Goal: Task Accomplishment & Management: Use online tool/utility

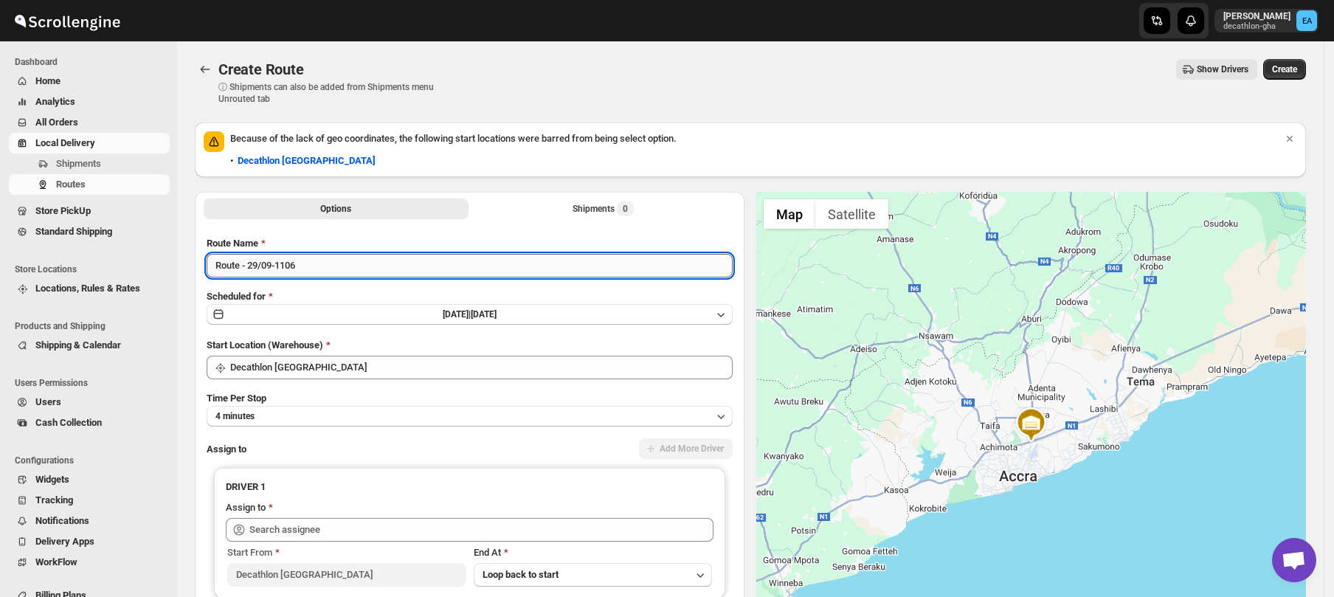
click at [239, 269] on input "Route - 29/09-1106" at bounding box center [470, 266] width 526 height 24
type input "Yango - 29/09-1106"
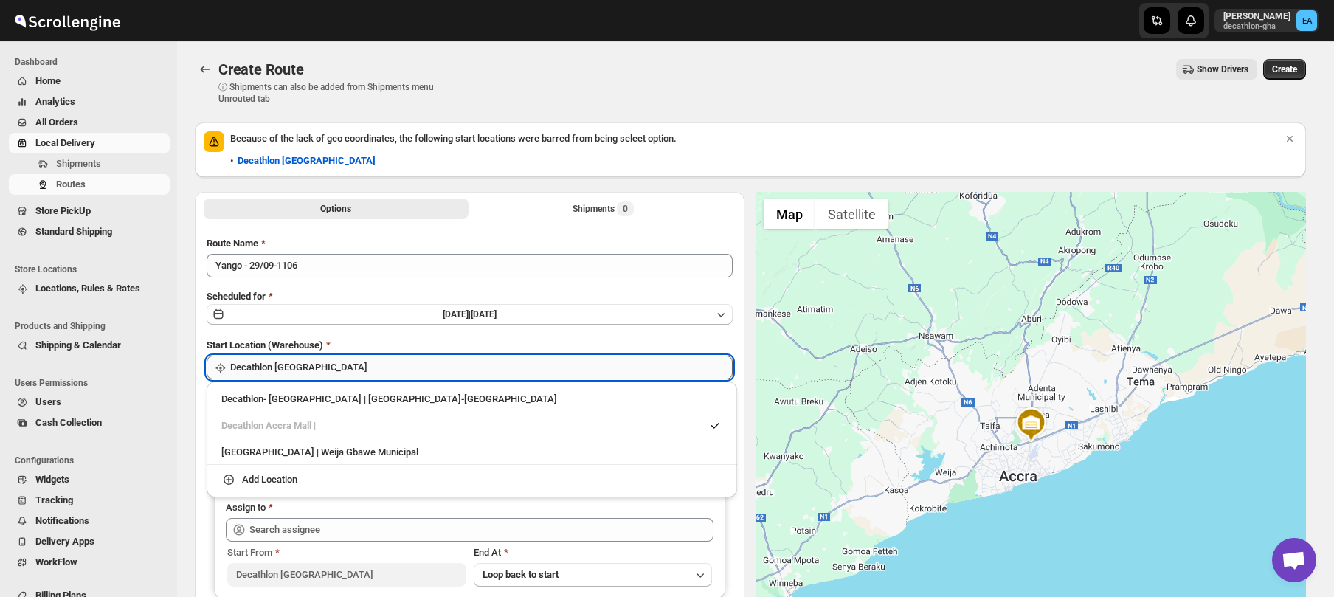
click at [294, 364] on input "Decathlon [GEOGRAPHIC_DATA]" at bounding box center [481, 368] width 502 height 24
click at [322, 400] on div "Decathlon- [GEOGRAPHIC_DATA] | [GEOGRAPHIC_DATA]-[GEOGRAPHIC_DATA]" at bounding box center [471, 399] width 501 height 15
type input "Decathlon- [GEOGRAPHIC_DATA]"
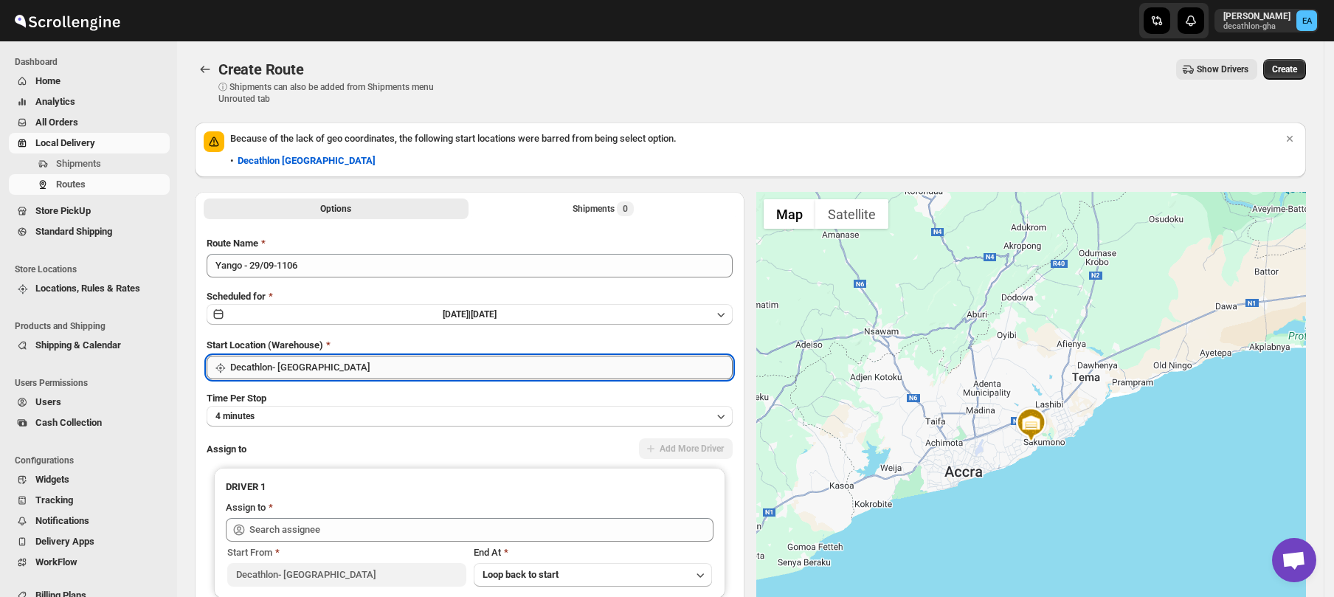
click at [322, 372] on input "Decathlon- [GEOGRAPHIC_DATA]" at bounding box center [481, 368] width 502 height 24
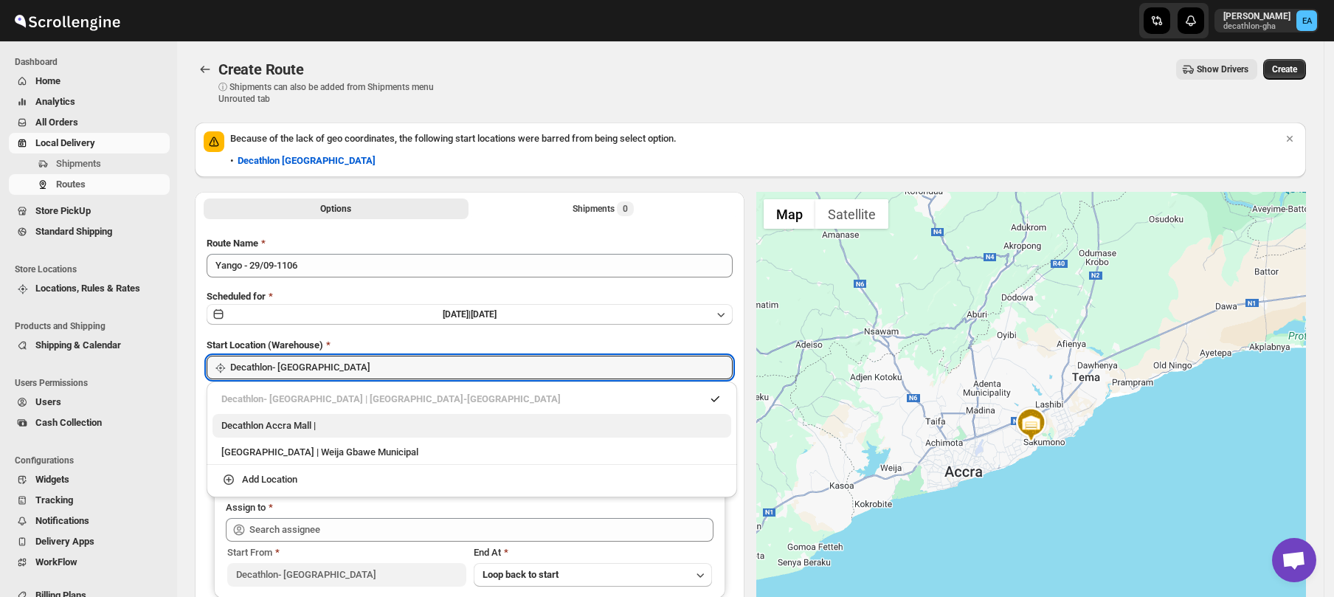
click at [313, 429] on div "Decathlon Accra Mall |" at bounding box center [471, 425] width 501 height 15
type input "Decathlon [GEOGRAPHIC_DATA]"
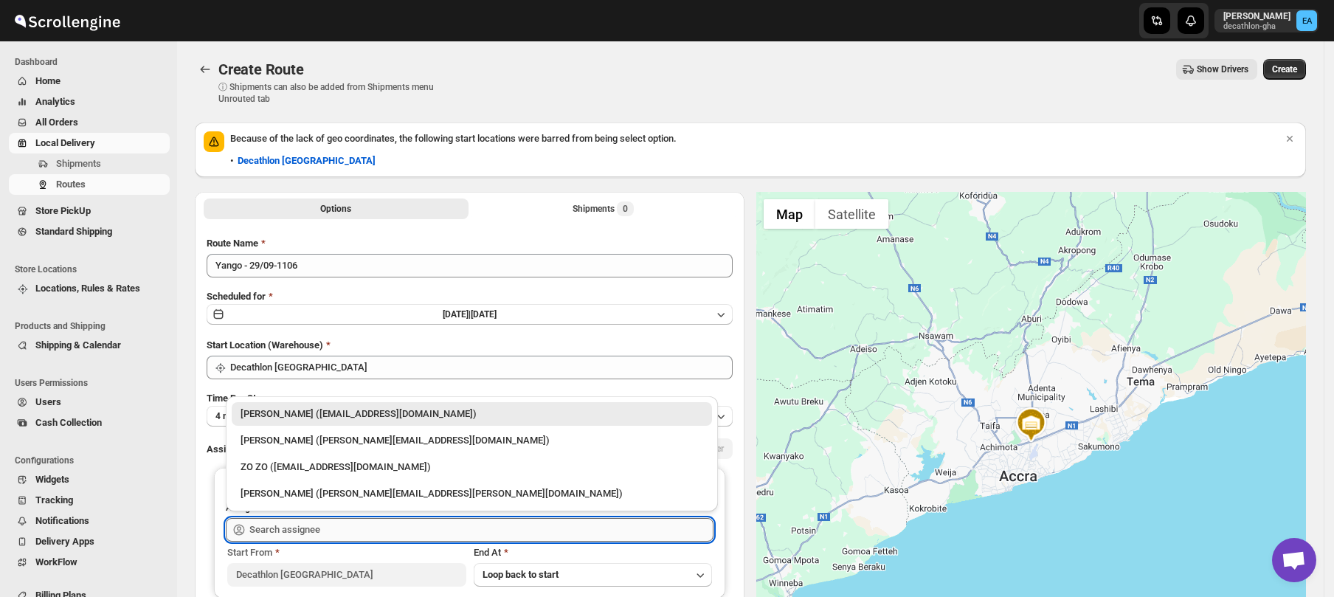
click at [314, 532] on input "text" at bounding box center [481, 530] width 464 height 24
click at [311, 446] on div "[PERSON_NAME] ([PERSON_NAME][EMAIL_ADDRESS][DOMAIN_NAME])" at bounding box center [472, 440] width 463 height 15
type input "[PERSON_NAME] ([PERSON_NAME][EMAIL_ADDRESS][DOMAIN_NAME])"
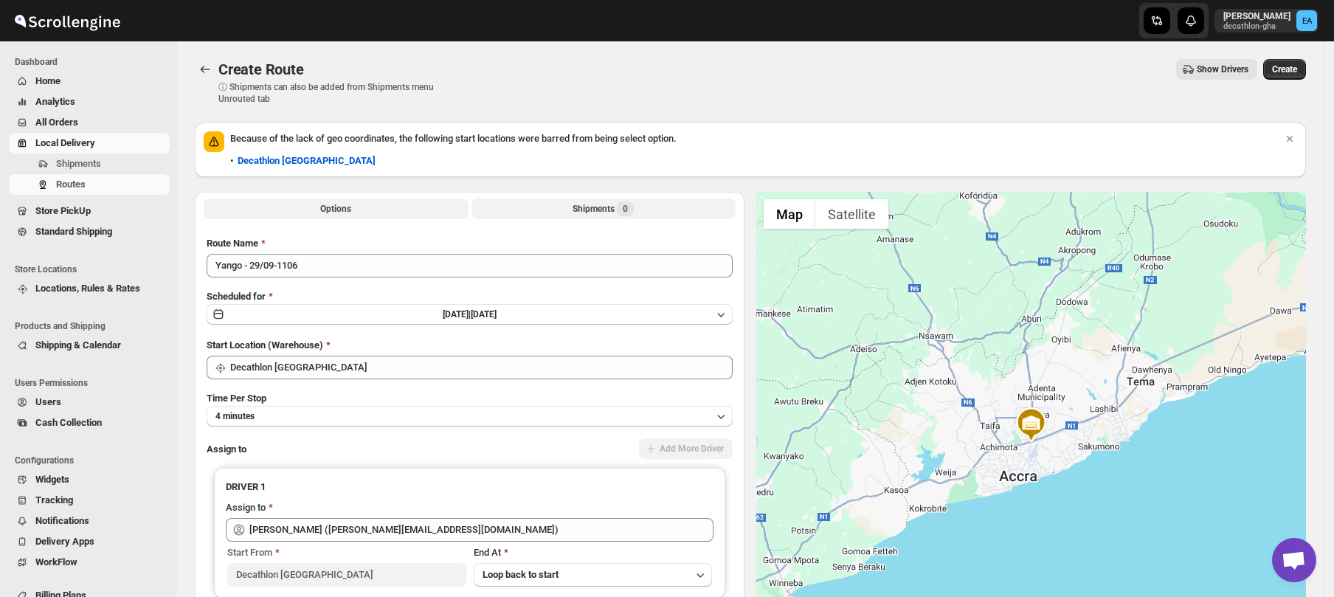
click at [587, 210] on div "Shipments 0" at bounding box center [602, 208] width 61 height 15
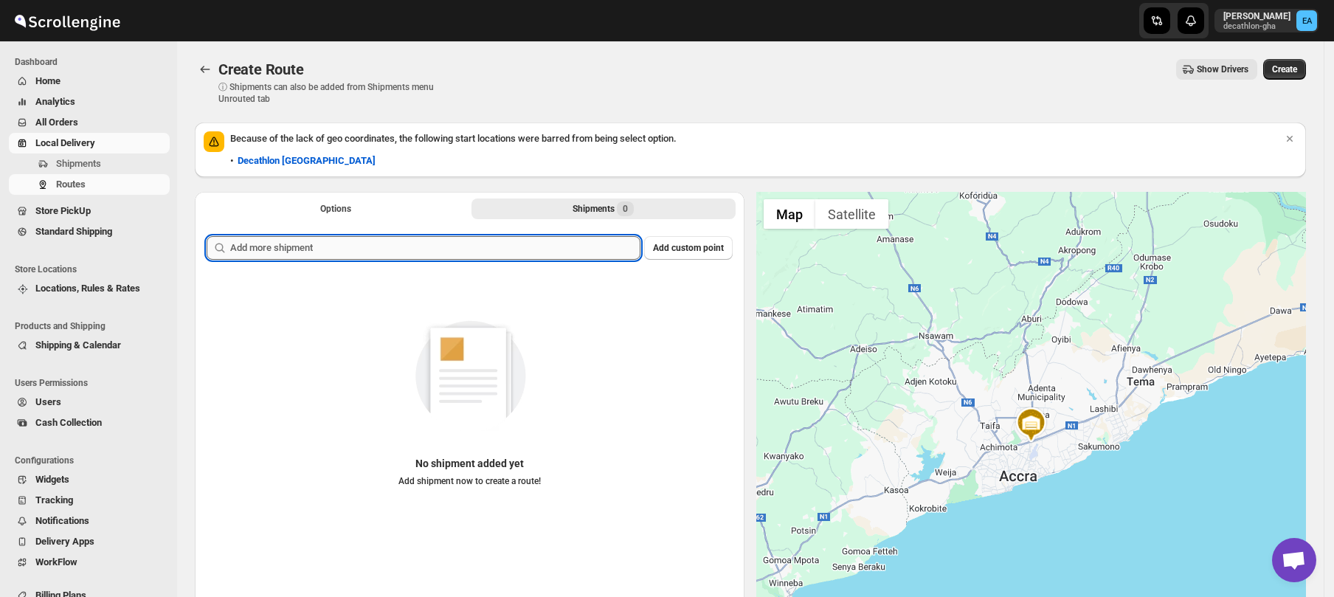
click at [440, 245] on input "text" at bounding box center [435, 248] width 410 height 24
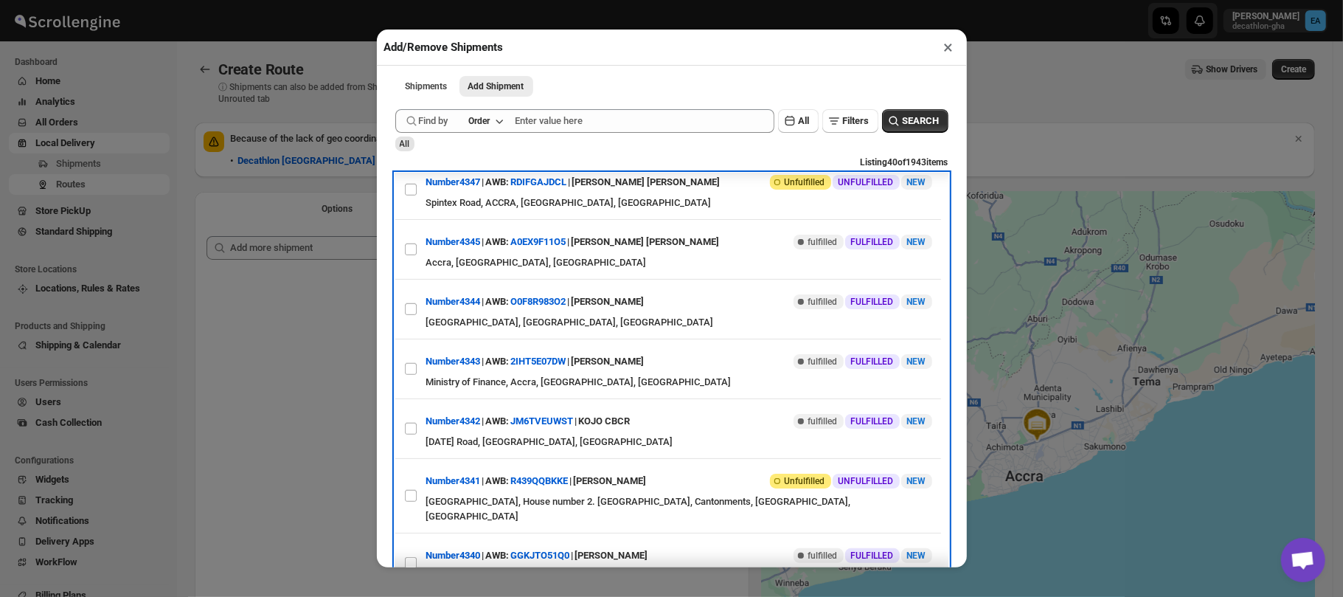
scroll to position [898, 0]
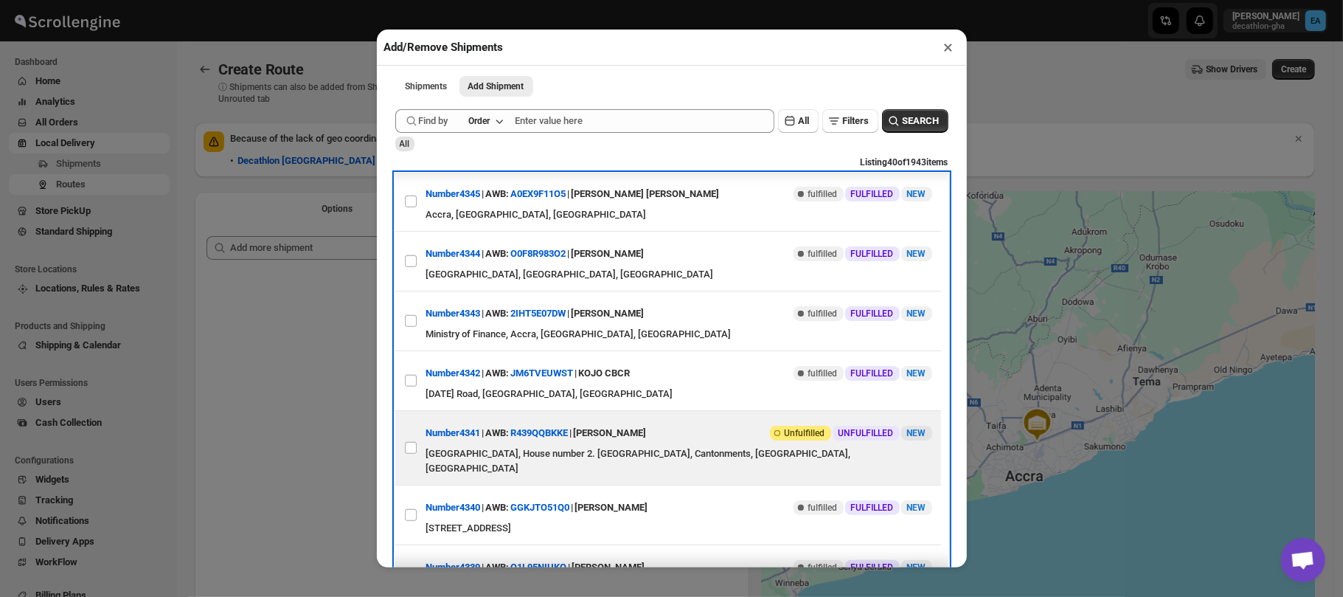
click at [704, 468] on div "[GEOGRAPHIC_DATA], House number 2. [GEOGRAPHIC_DATA], Cantonments, [GEOGRAPHIC_…" at bounding box center [679, 461] width 506 height 30
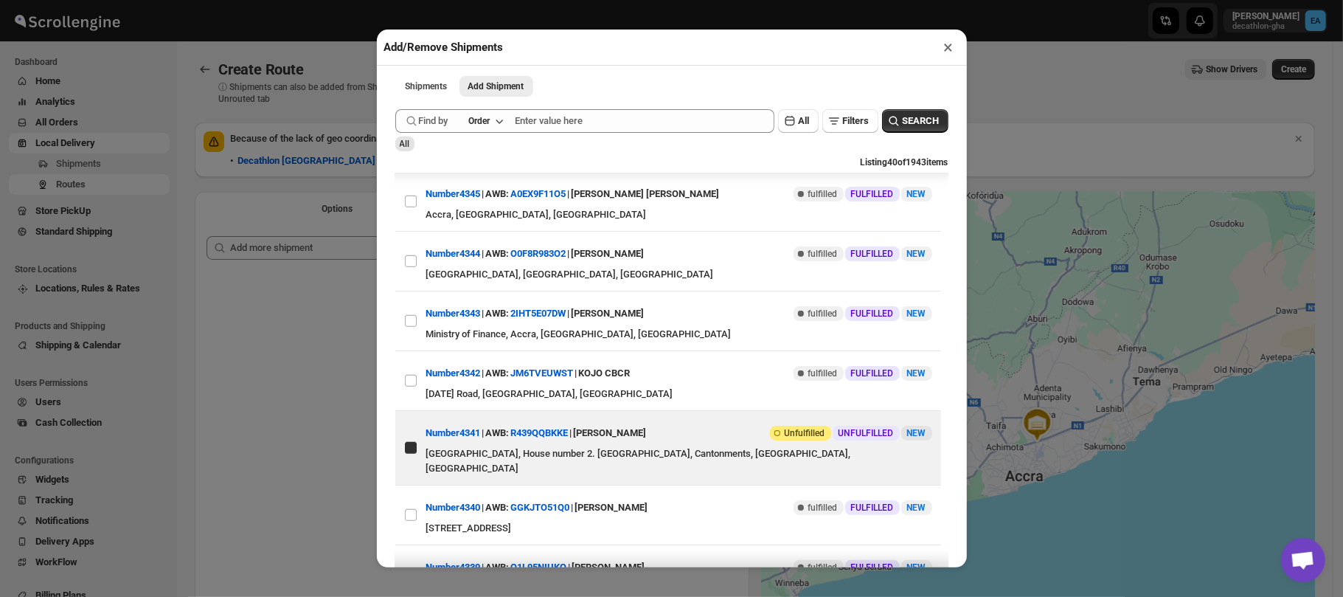
checkbox input "true"
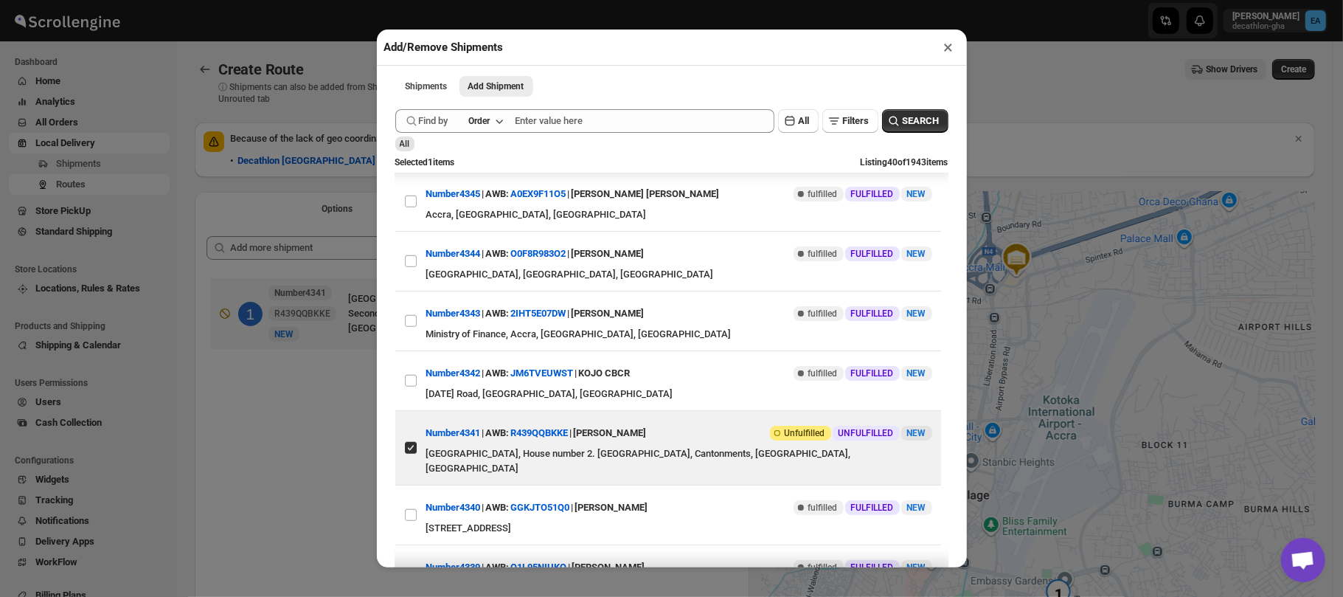
scroll to position [0, 0]
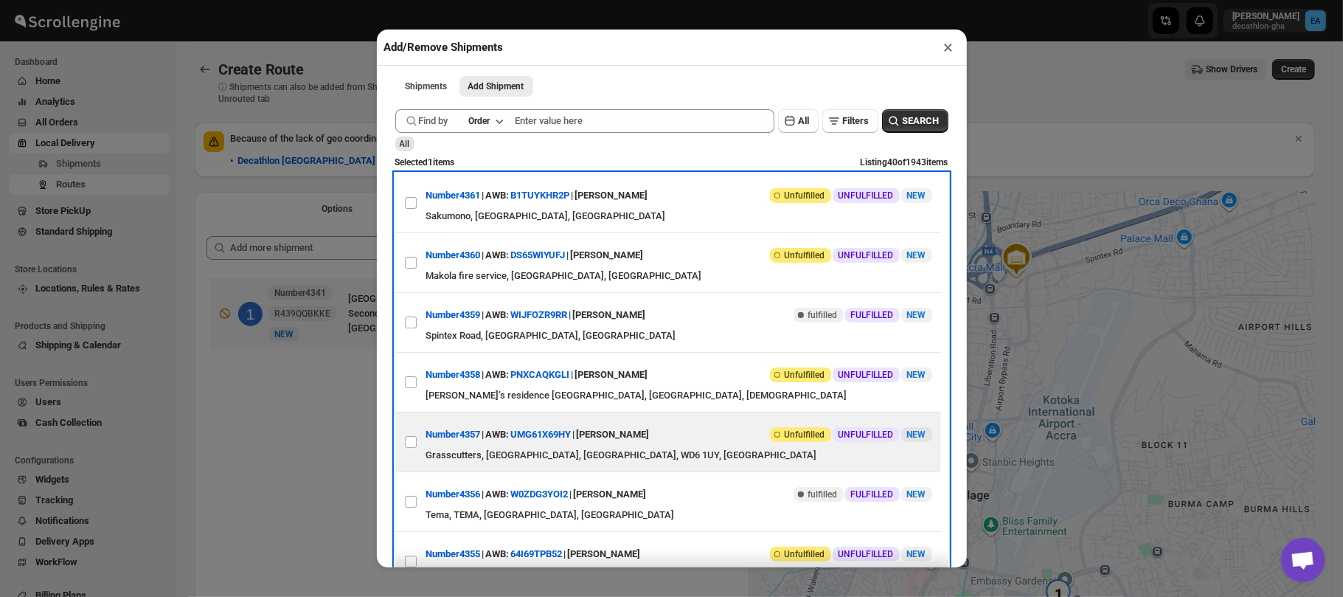
click at [713, 469] on div "View details for 68d95bee02c94fc1c02bc4a7 Number4357 | AWB: UMG61X69HY | [PERSO…" at bounding box center [668, 441] width 546 height 59
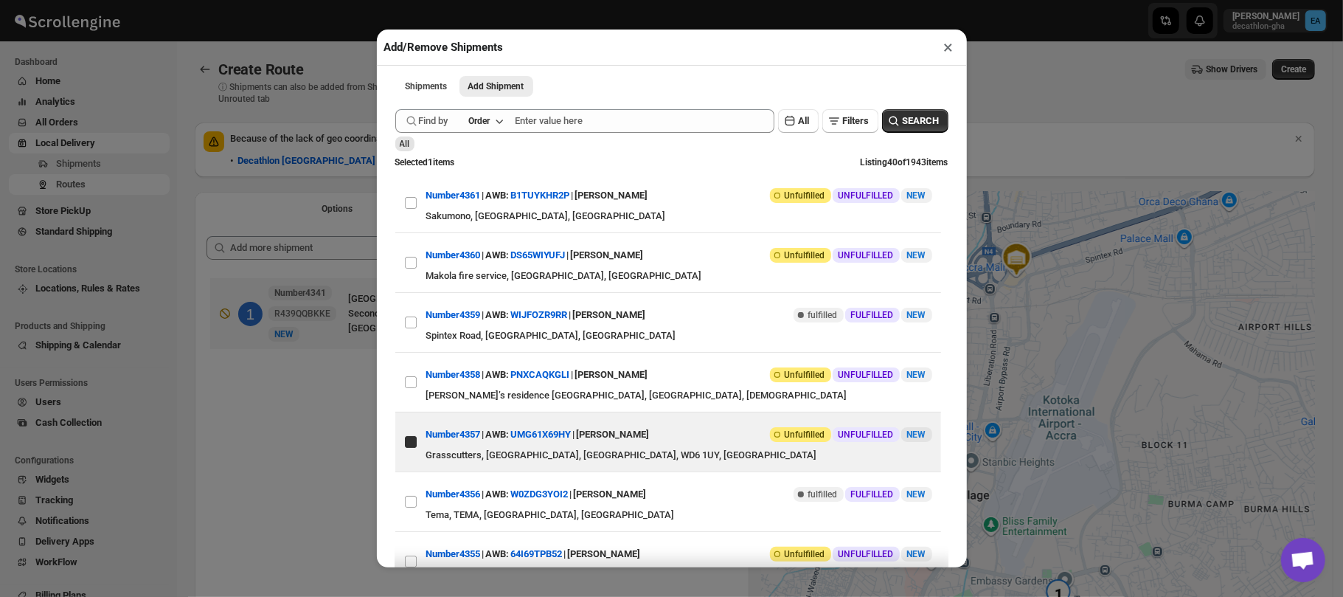
checkbox input "true"
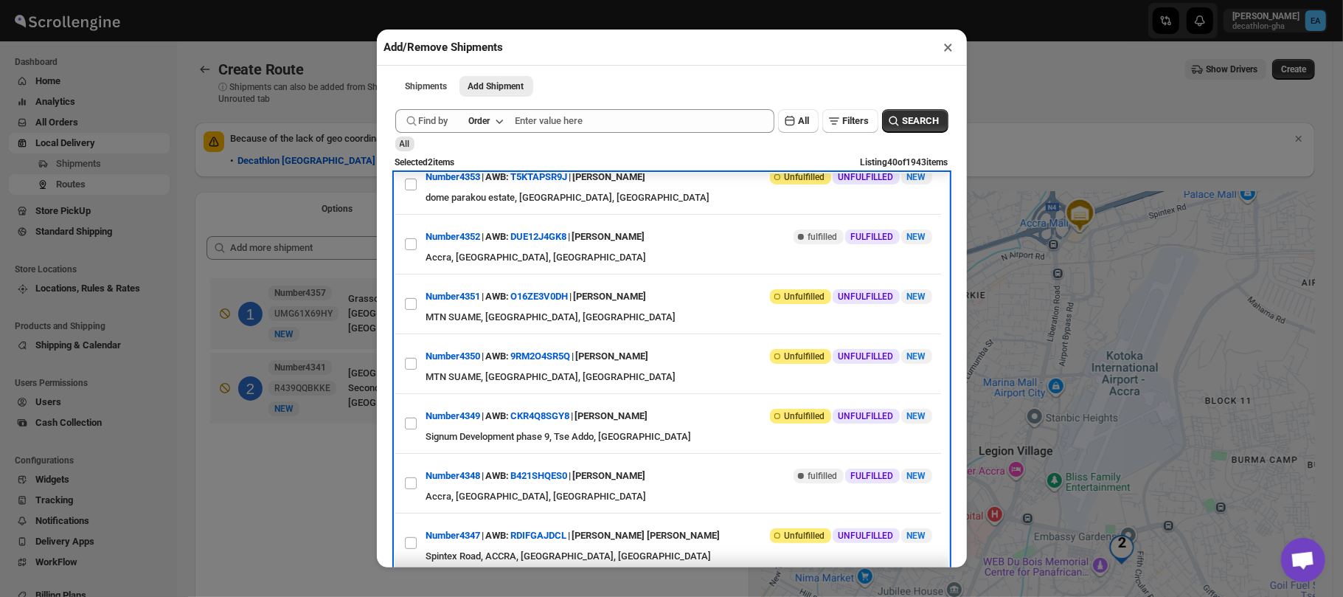
scroll to position [533, 0]
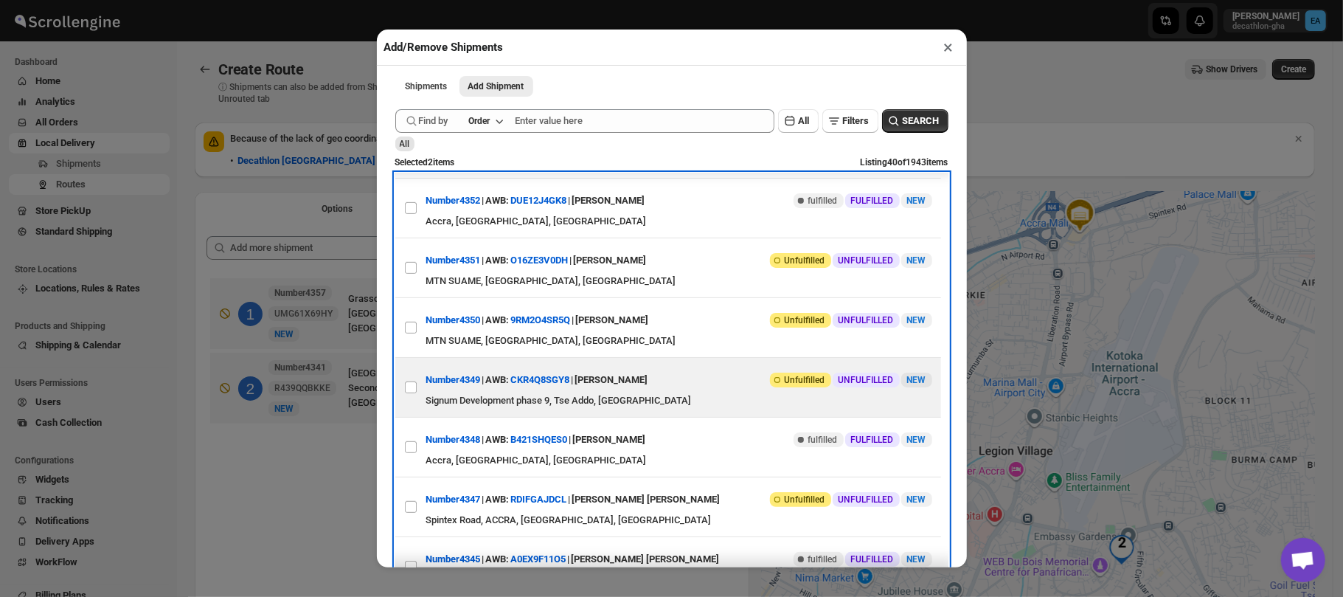
click at [727, 391] on div "Number4349 | AWB: CKR4Q8SGY8 | JAYDEN ADJIN Attention Incomplete Unfulfilled UN…" at bounding box center [679, 380] width 506 height 27
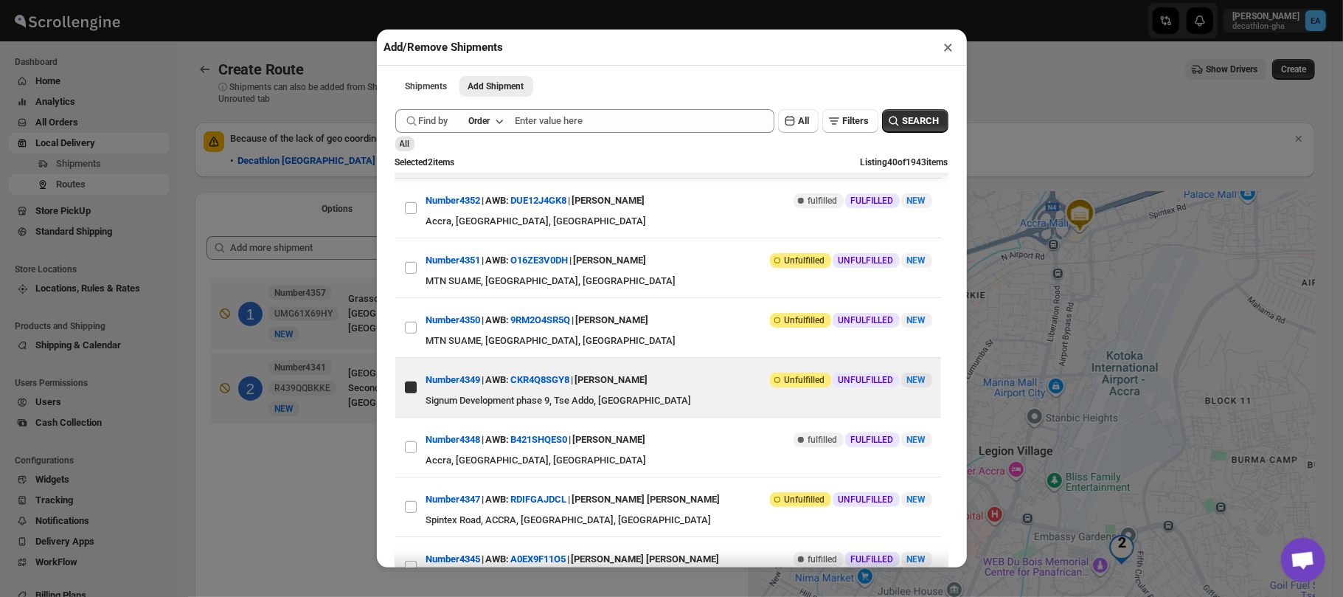
checkbox input "true"
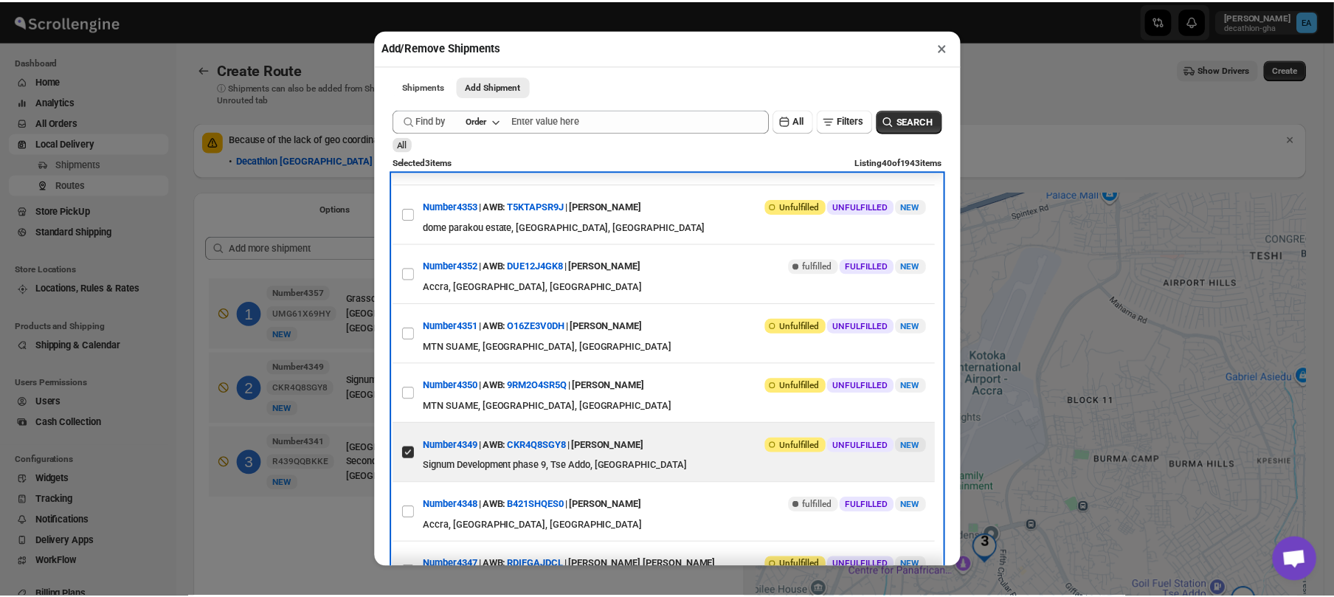
scroll to position [473, 0]
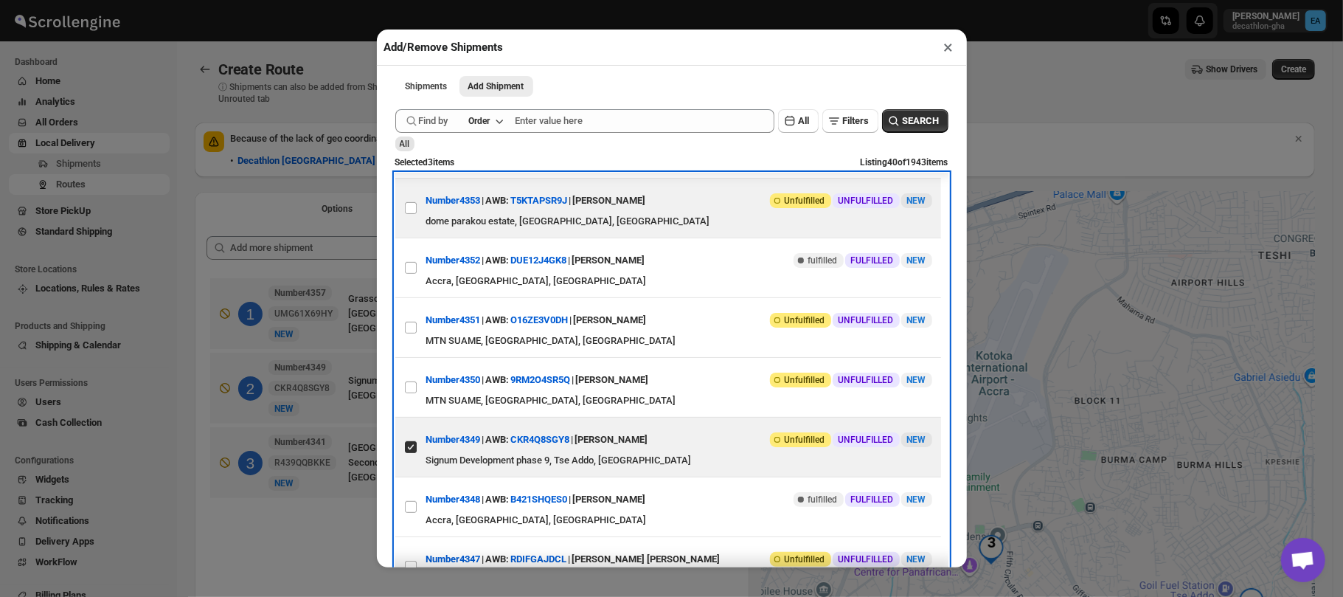
click at [530, 226] on div "dome parakou estate, [GEOGRAPHIC_DATA], [GEOGRAPHIC_DATA]" at bounding box center [679, 221] width 506 height 15
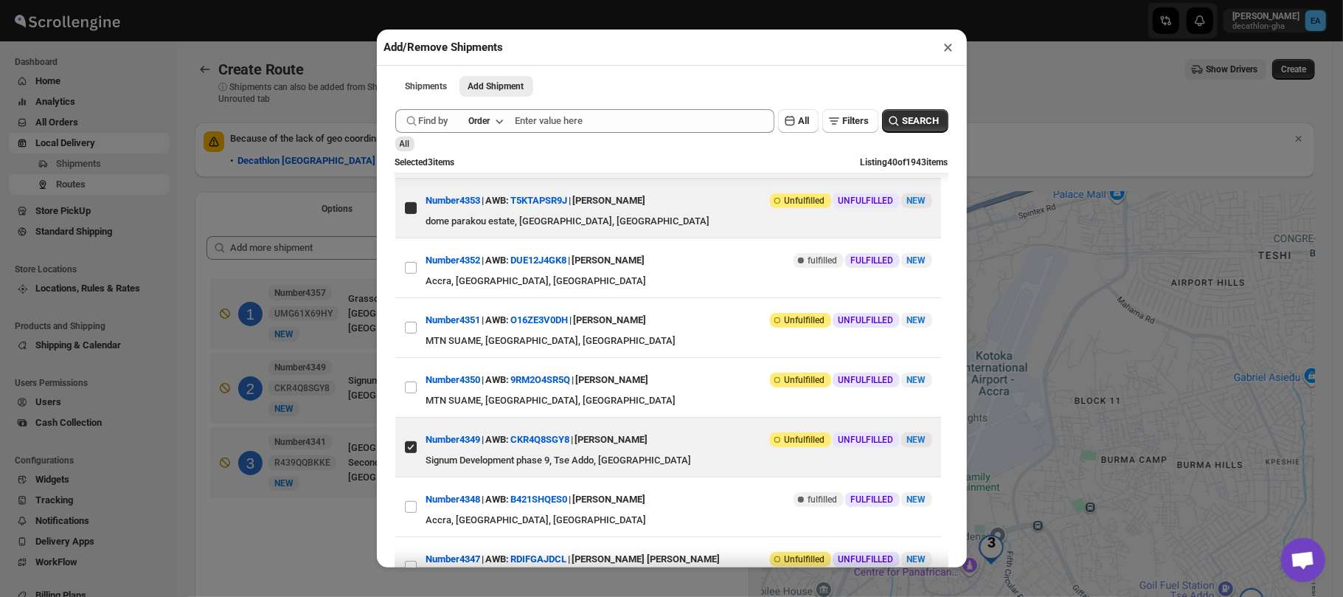
checkbox input "true"
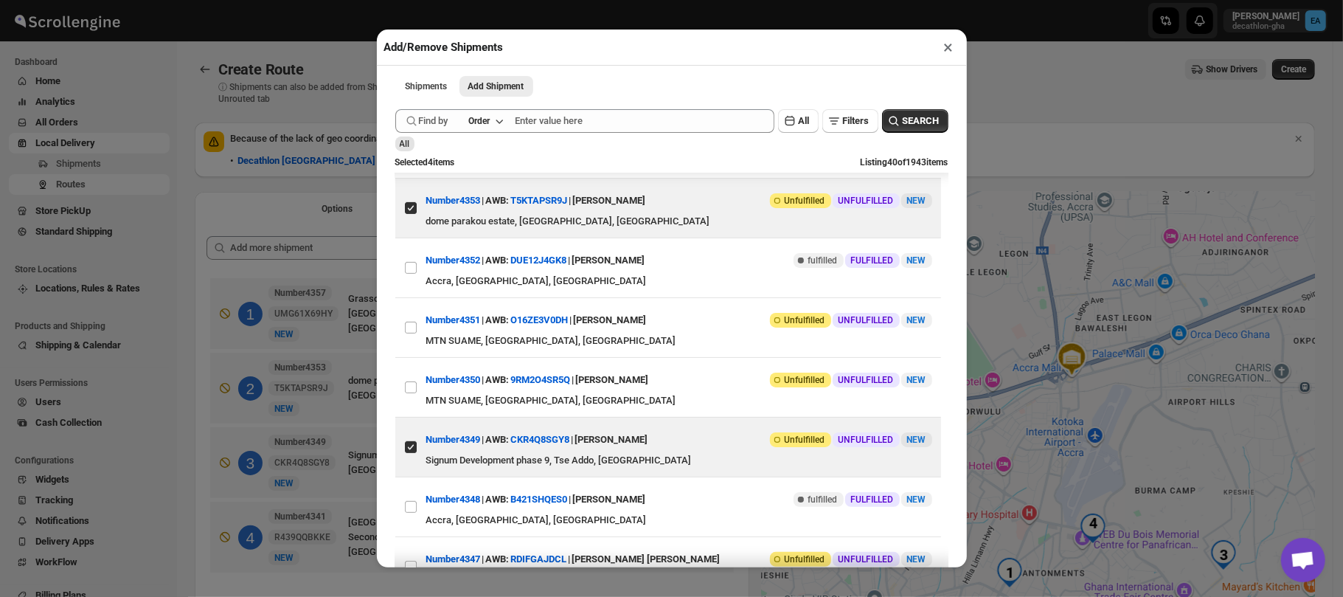
click at [1017, 134] on div "Add/Remove Shipments × Shipments Add Shipment More views Shipments Add Shipment…" at bounding box center [671, 298] width 1343 height 597
